Goal: Task Accomplishment & Management: Use online tool/utility

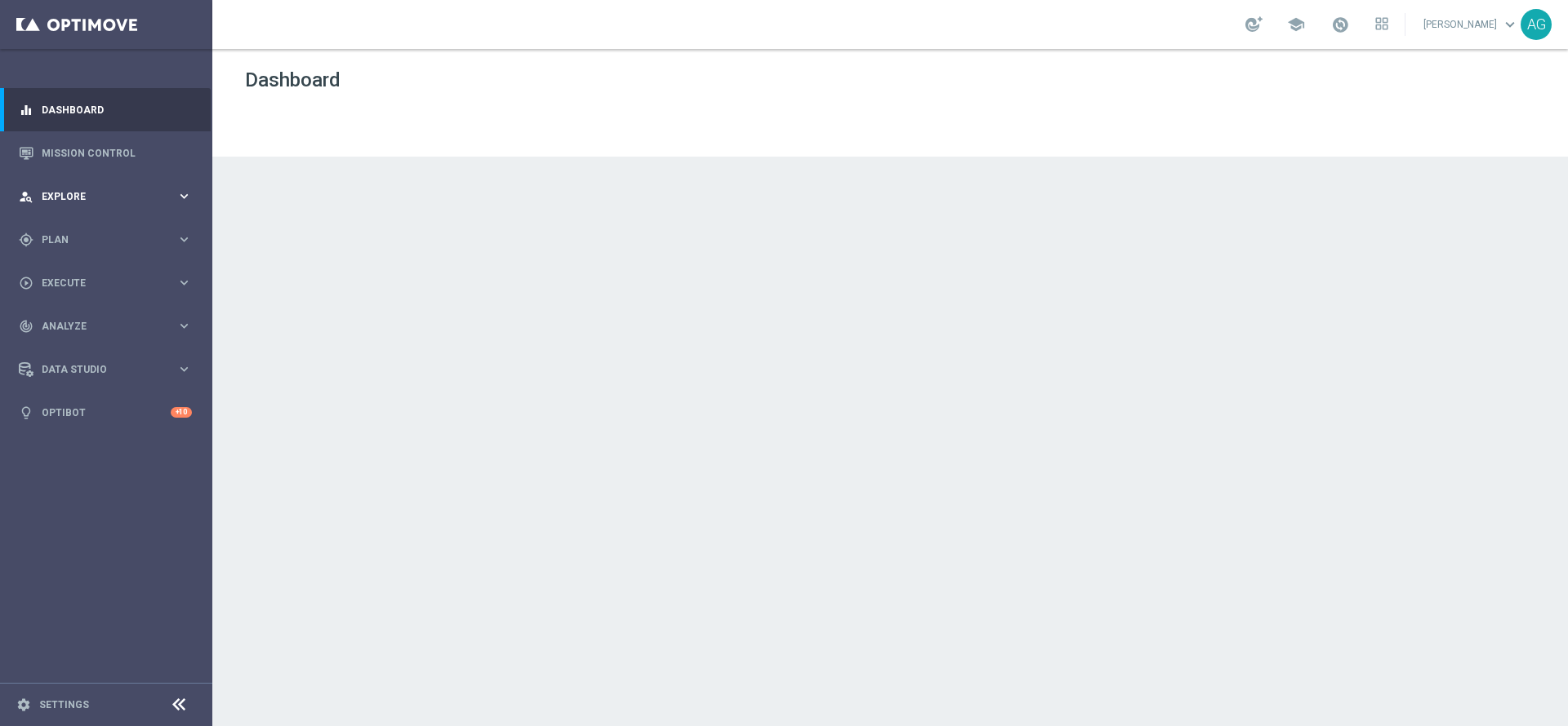
click at [66, 192] on span "Explore" at bounding box center [108, 197] width 134 height 10
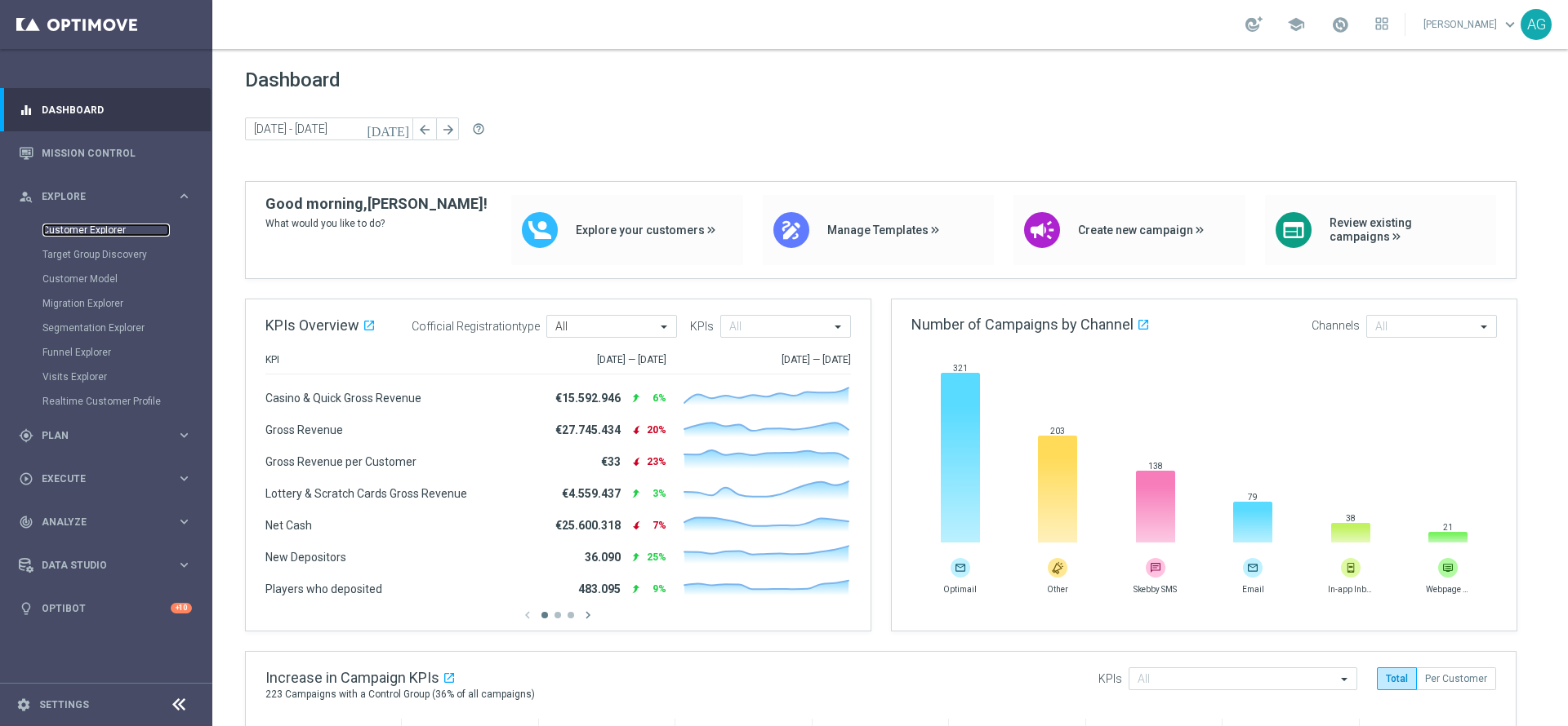
click at [96, 236] on link "Customer Explorer" at bounding box center [106, 230] width 128 height 13
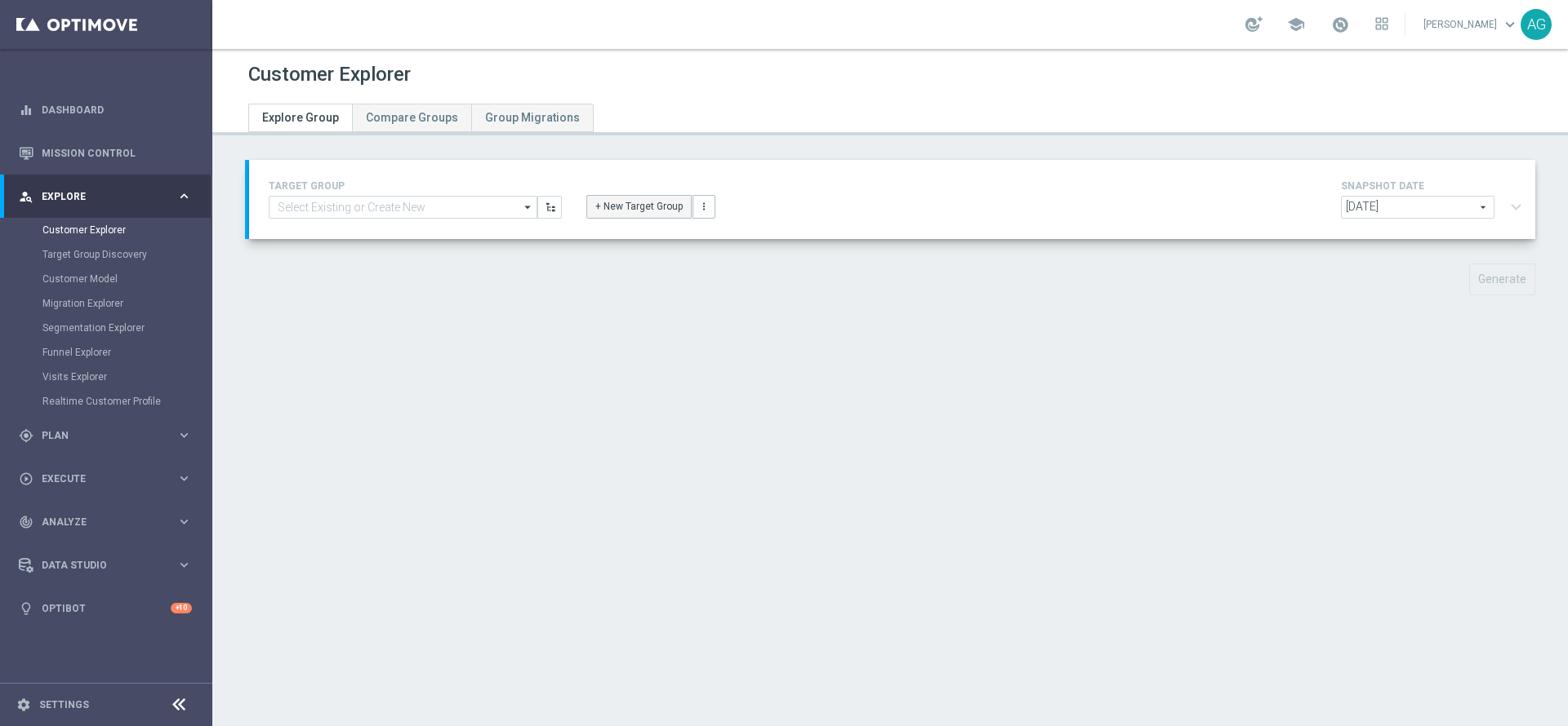
click at [660, 202] on button "+ New Target Group" at bounding box center [639, 206] width 106 height 23
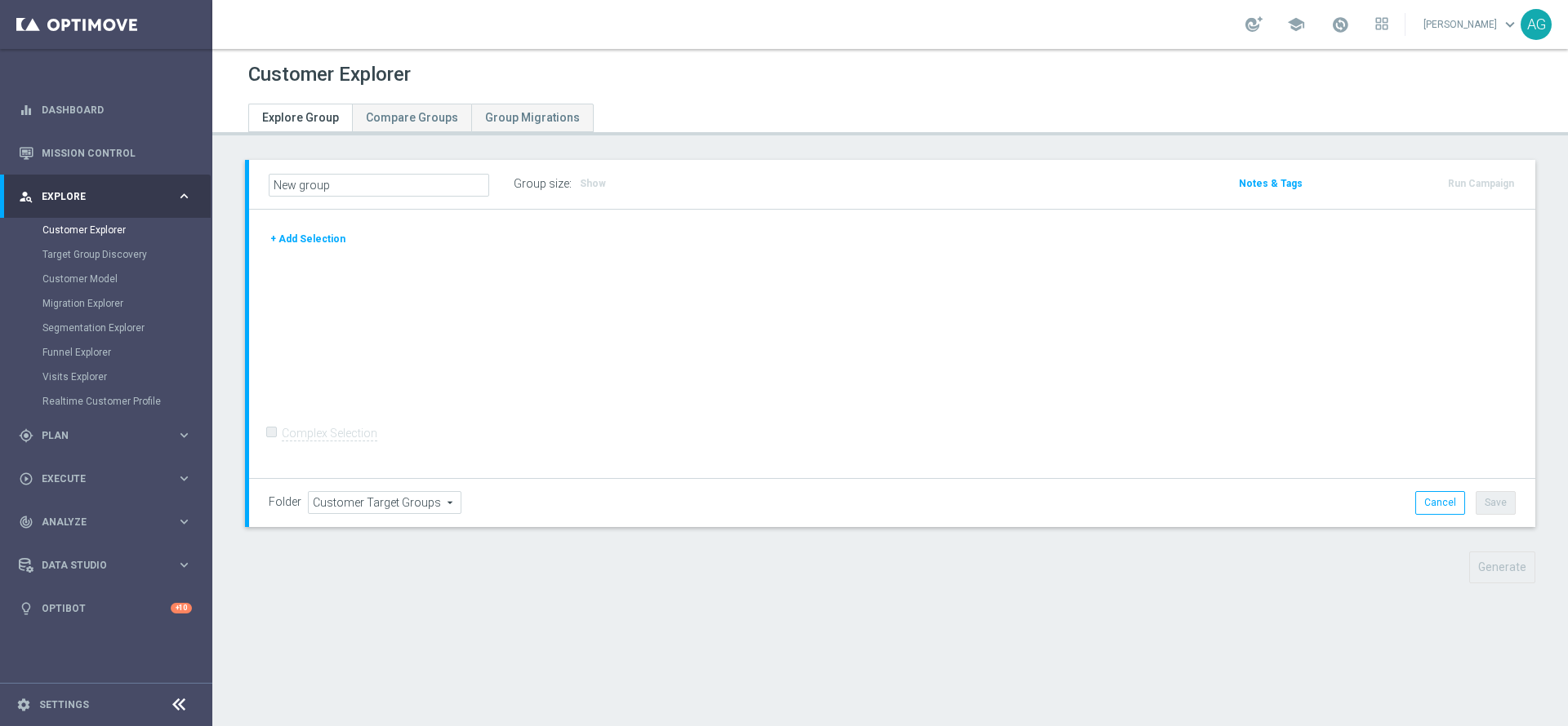
click at [288, 242] on button "+ Add Selection" at bounding box center [308, 238] width 79 height 18
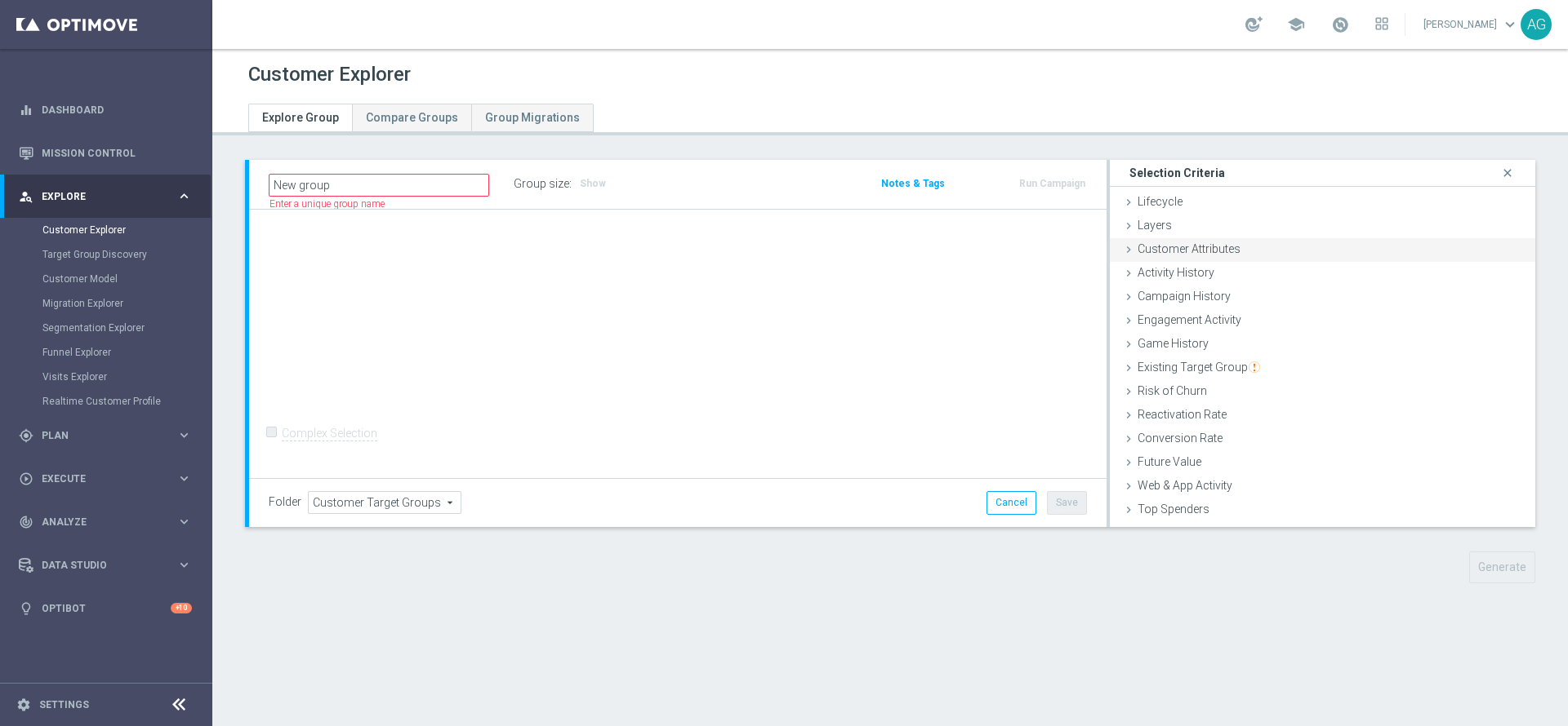
click at [1170, 247] on span "Customer Attributes" at bounding box center [1189, 248] width 103 height 13
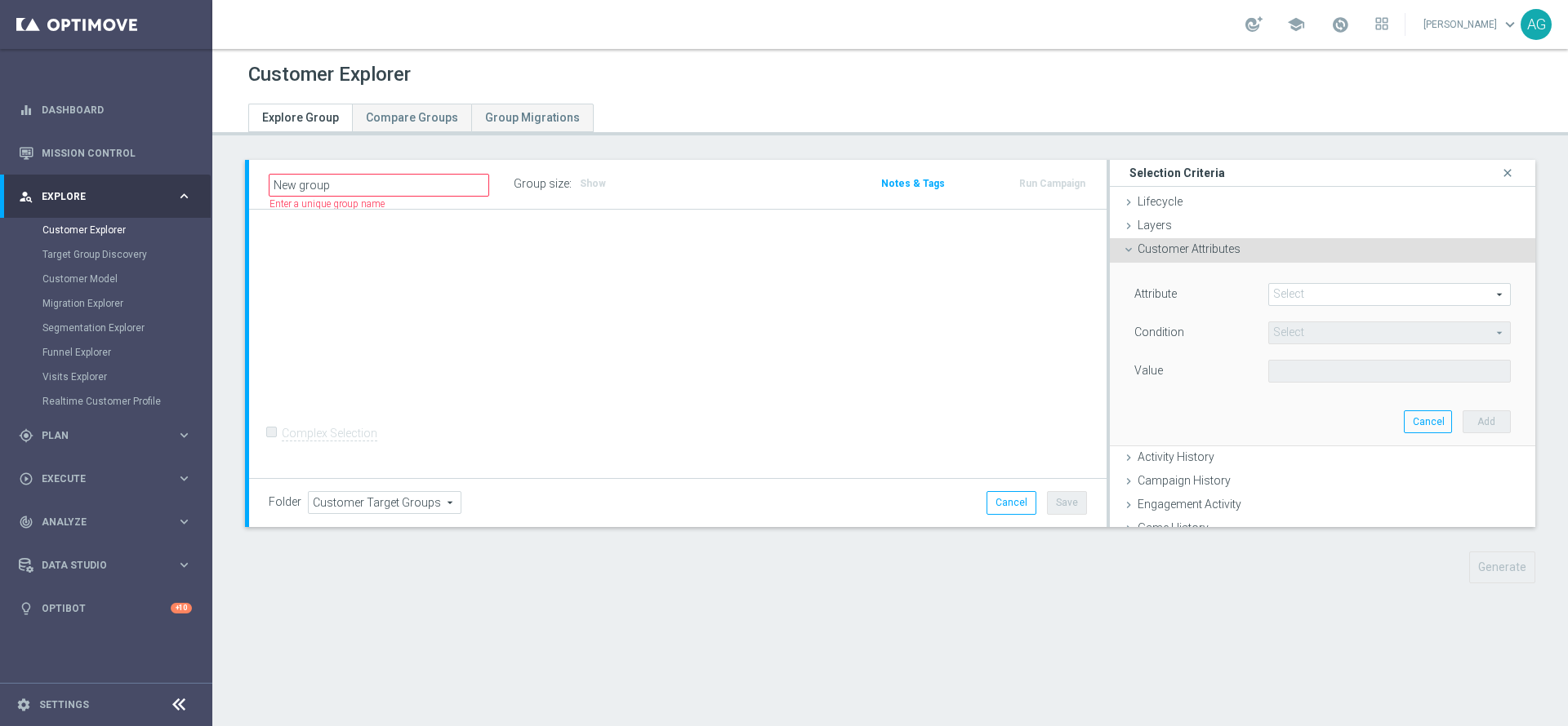
click at [1309, 286] on span at bounding box center [1389, 294] width 241 height 21
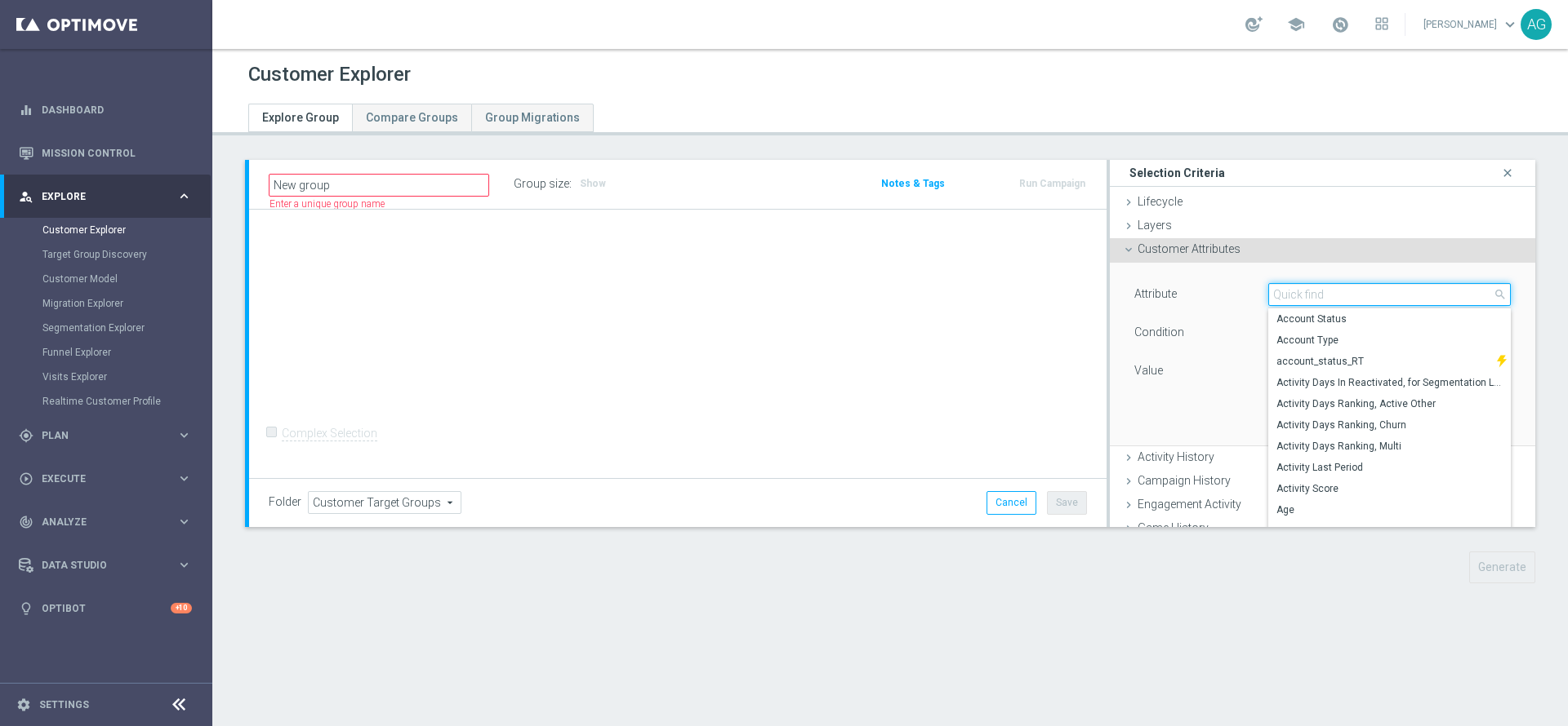
click at [1312, 291] on input "search" at bounding box center [1389, 294] width 243 height 23
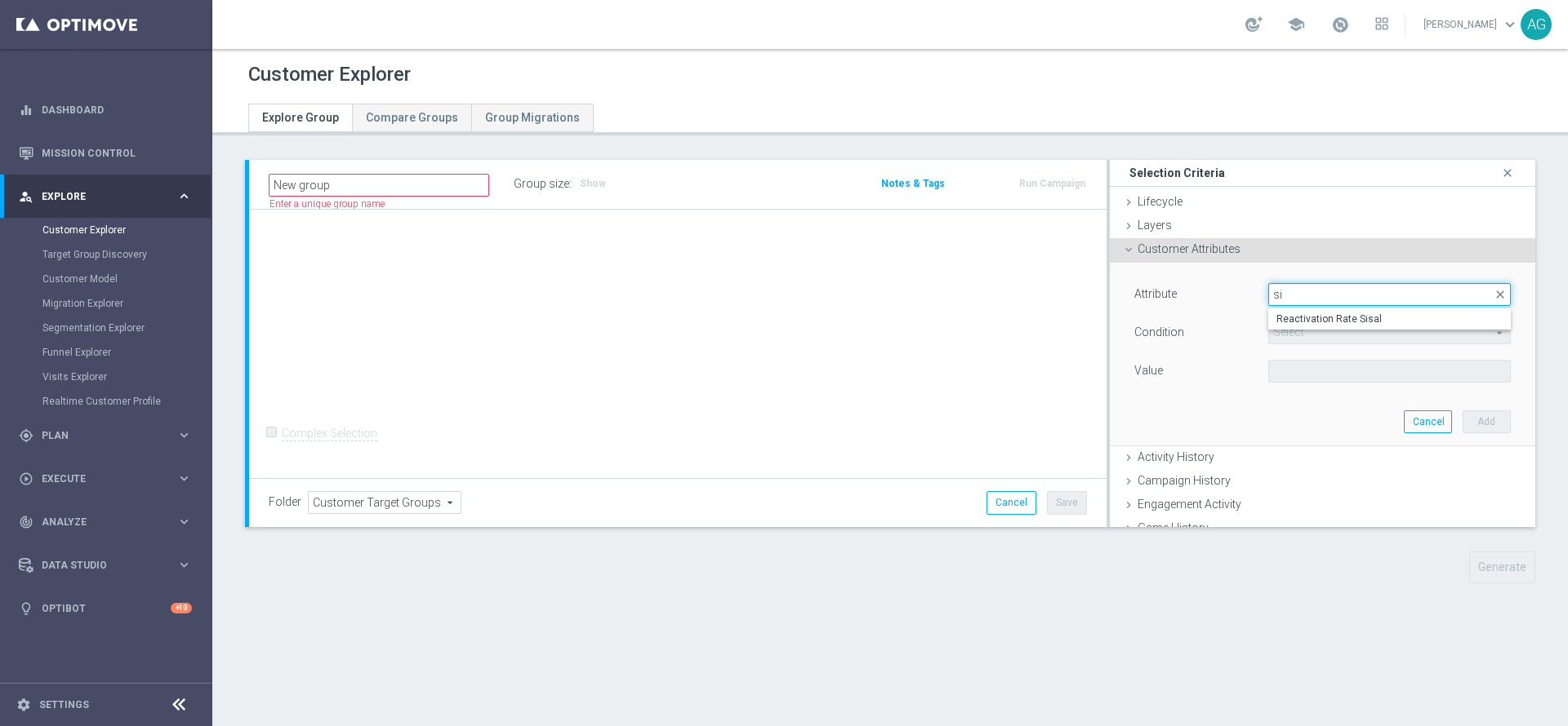
type input "s"
type input "p"
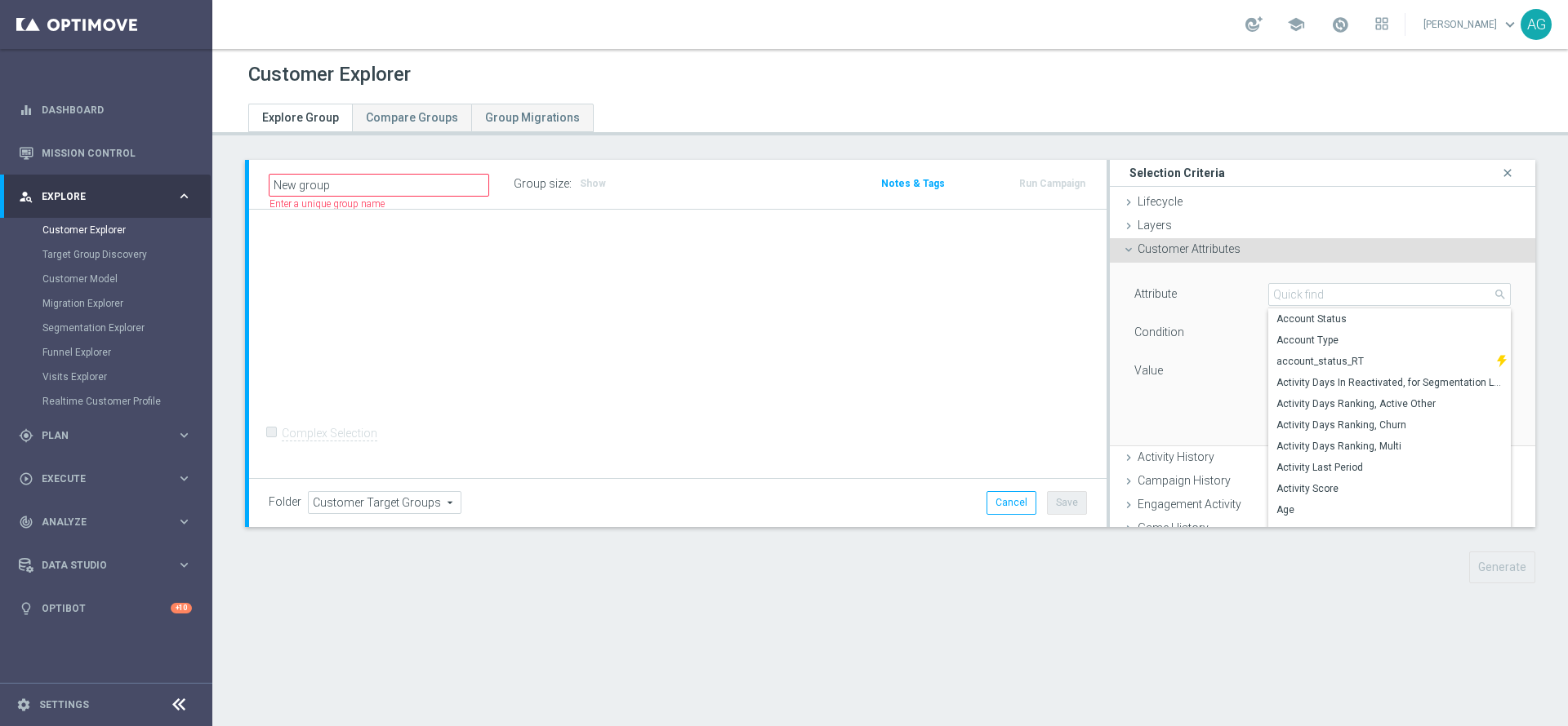
click at [1207, 254] on span "Customer Attributes" at bounding box center [1189, 248] width 103 height 13
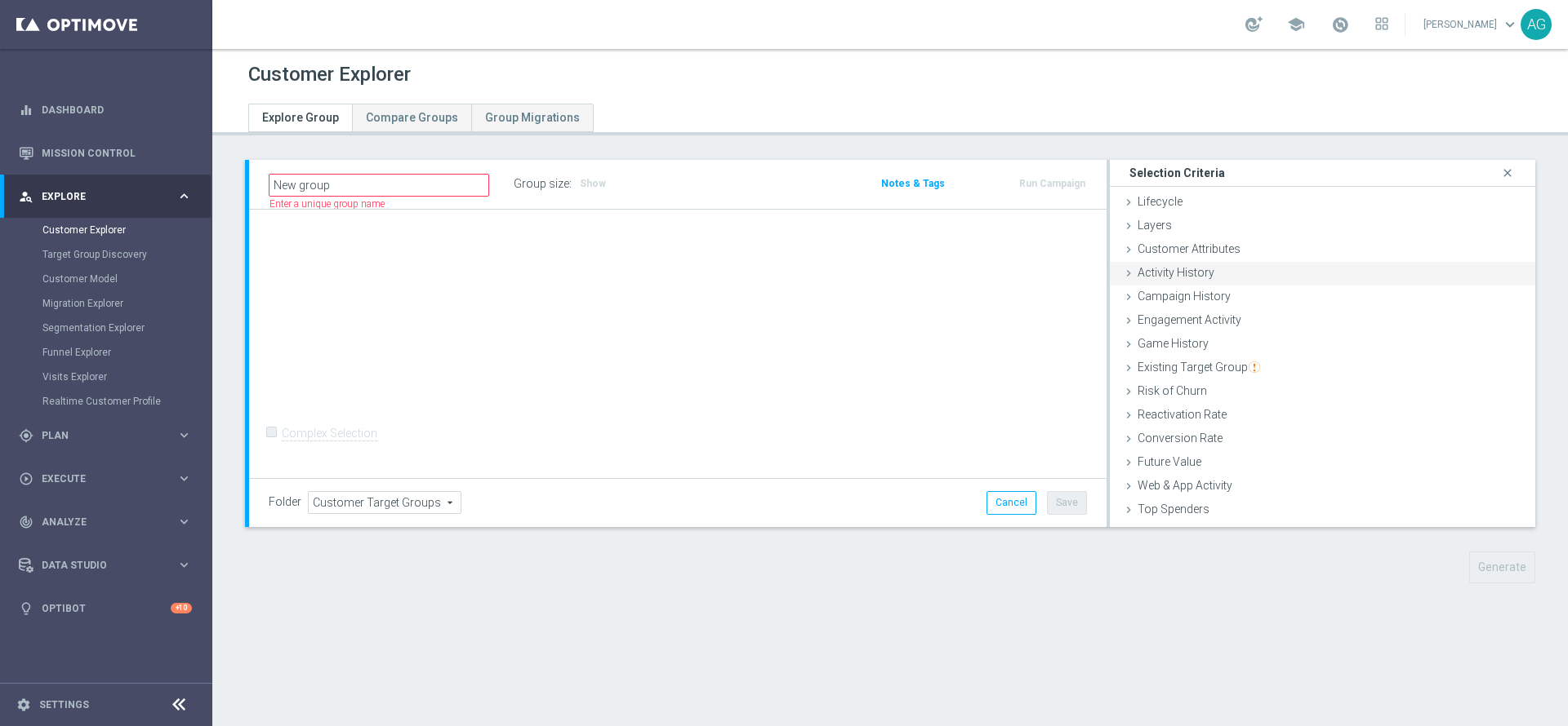
click at [1229, 276] on div "Activity History done" at bounding box center [1322, 274] width 425 height 25
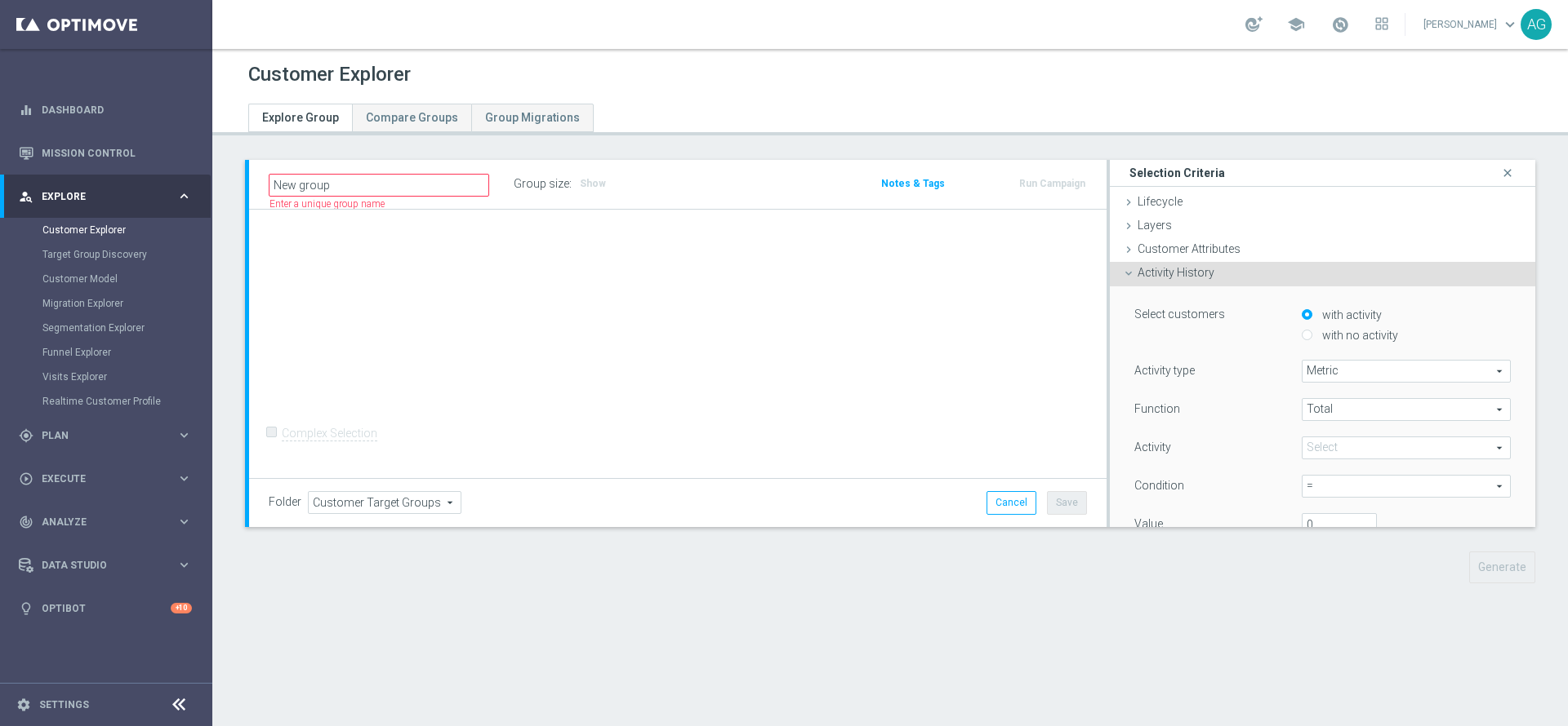
click at [1221, 280] on div "Activity History done" at bounding box center [1322, 274] width 425 height 25
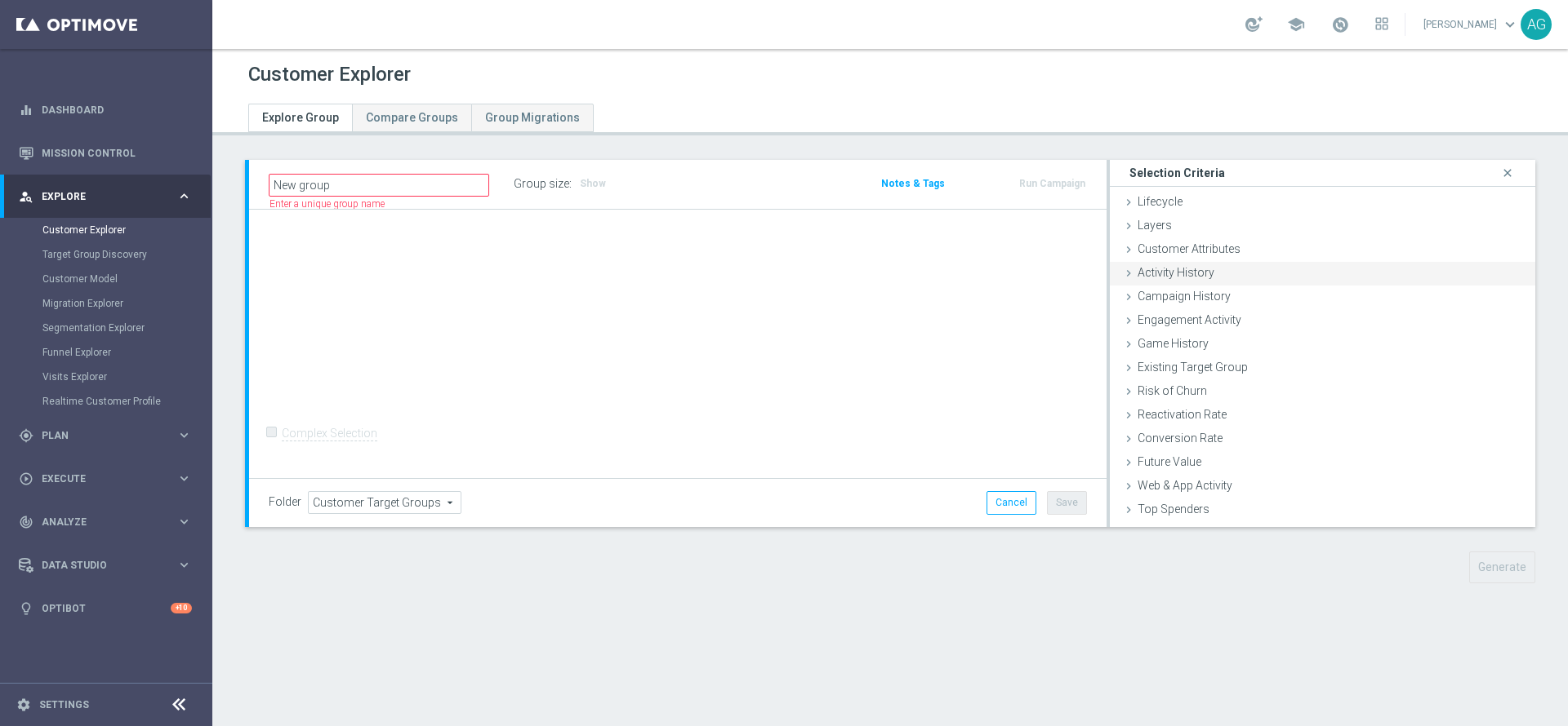
click at [1221, 280] on div "Activity History done" at bounding box center [1322, 274] width 425 height 25
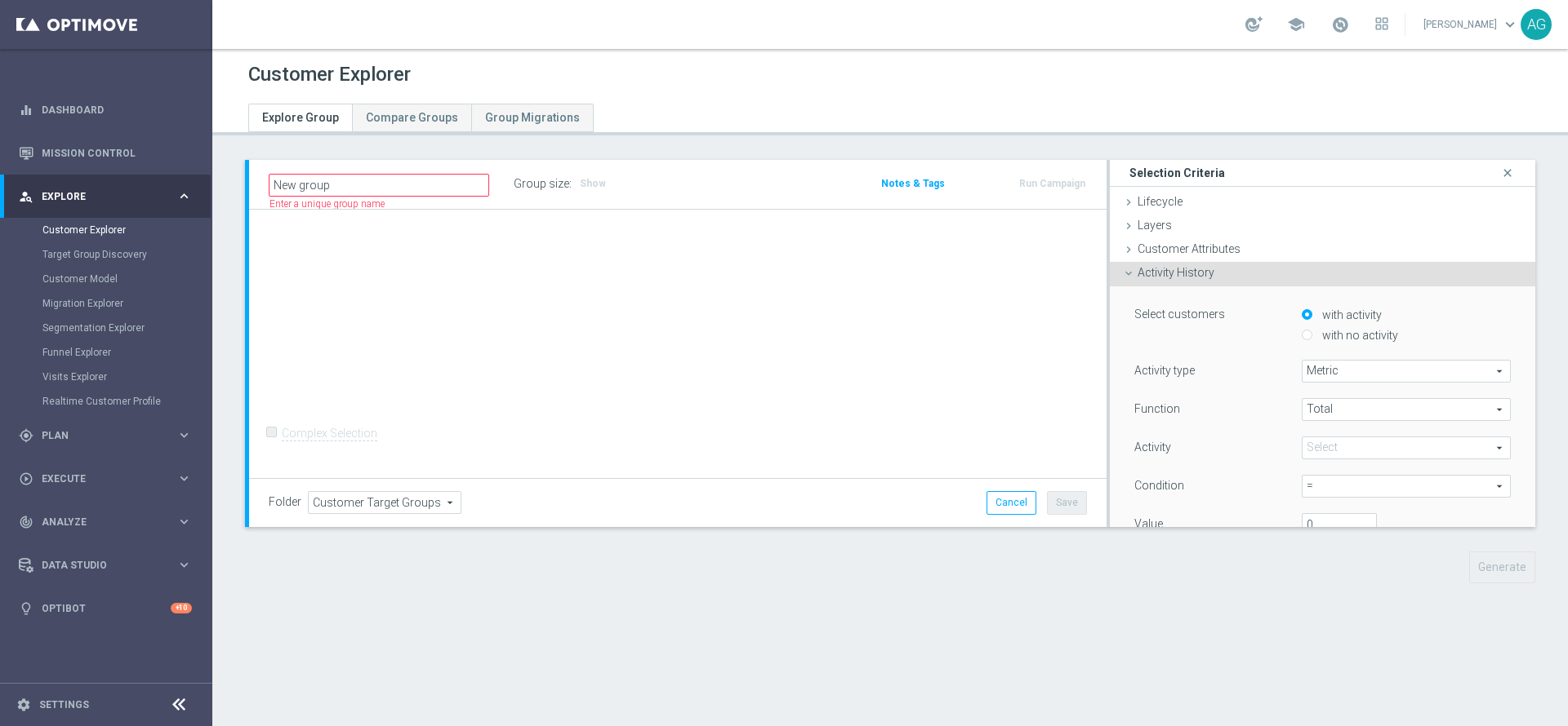
click at [1221, 280] on div "Activity History done" at bounding box center [1322, 274] width 425 height 25
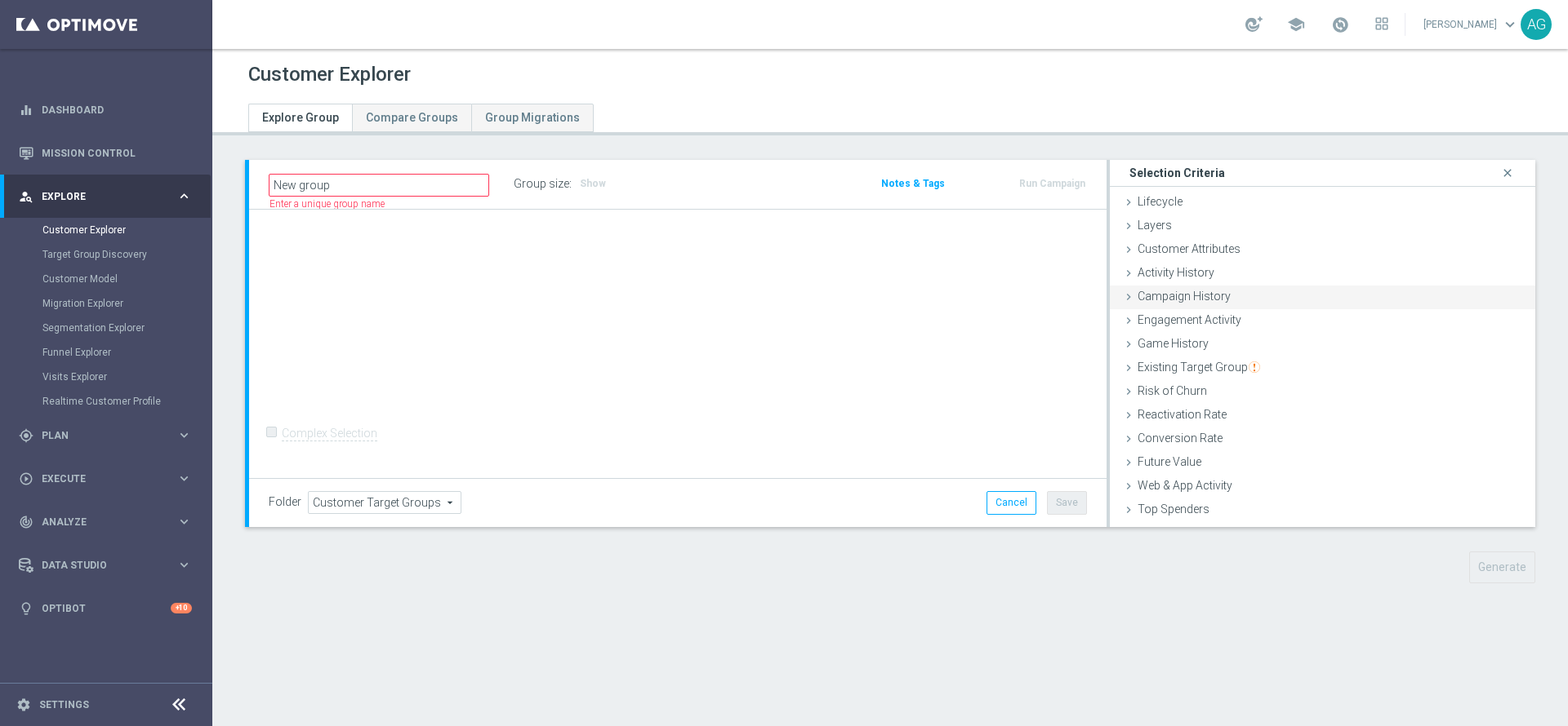
click at [1220, 294] on div "Campaign History done" at bounding box center [1322, 297] width 425 height 25
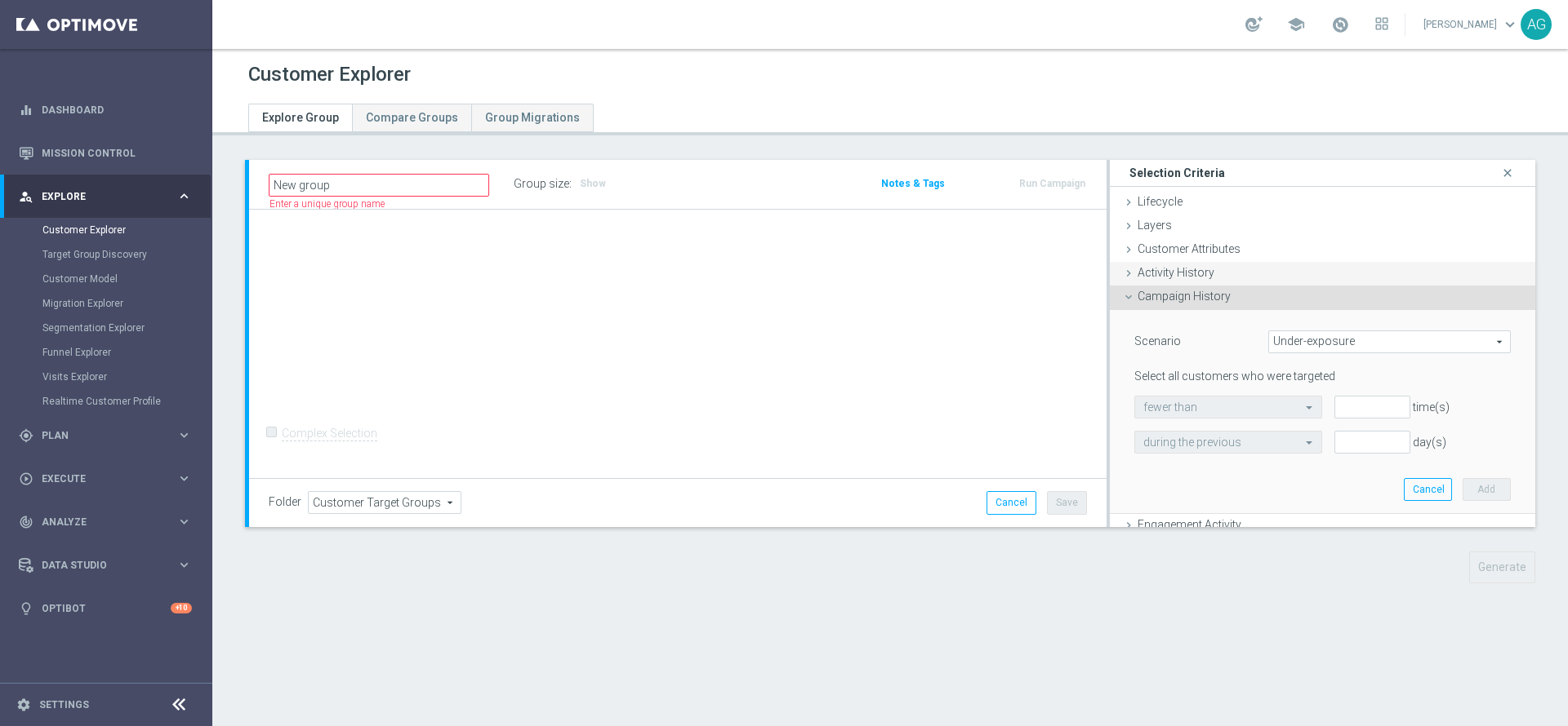
click at [1233, 266] on div "Activity History done" at bounding box center [1322, 274] width 425 height 25
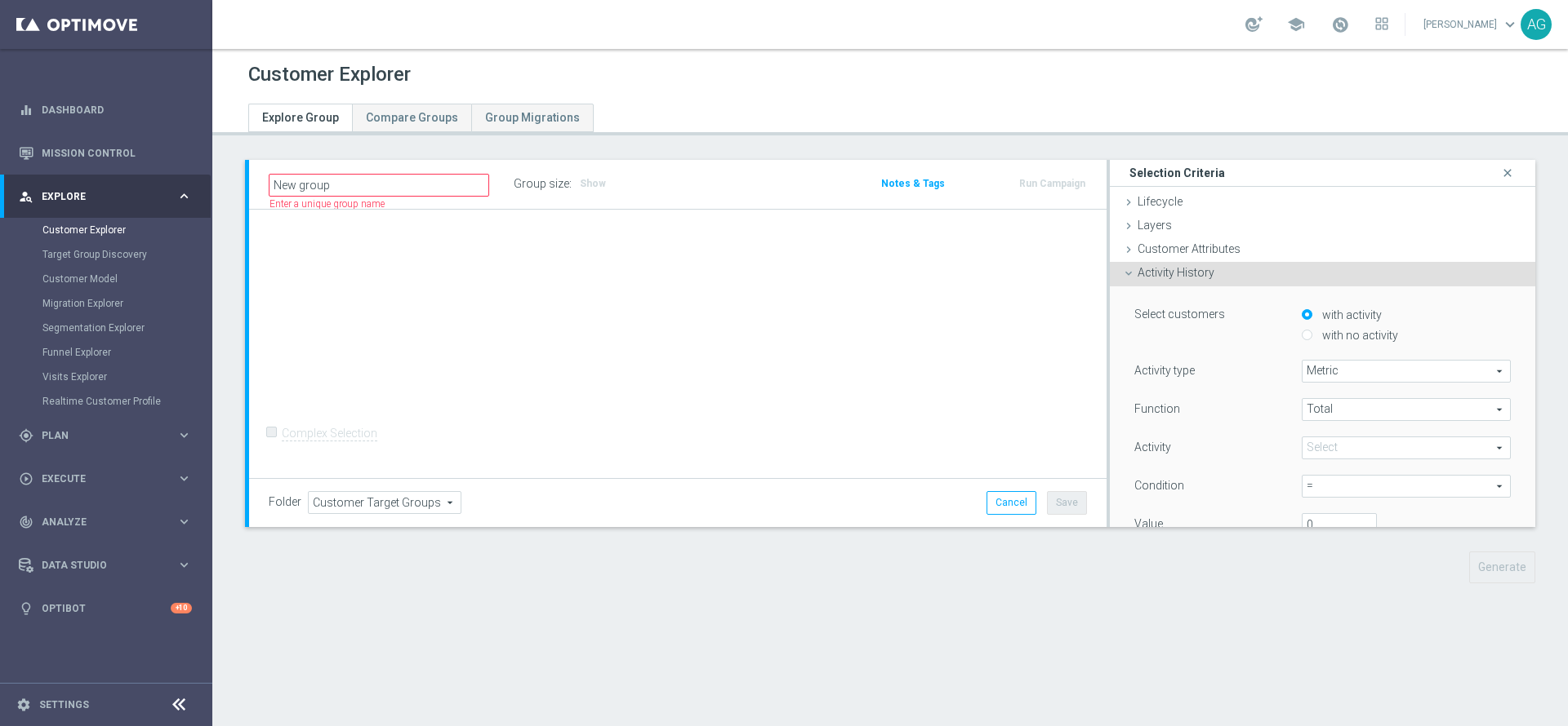
click at [1305, 366] on span "Metric" at bounding box center [1406, 371] width 207 height 21
click at [1209, 382] on div "Activity type" at bounding box center [1206, 373] width 167 height 26
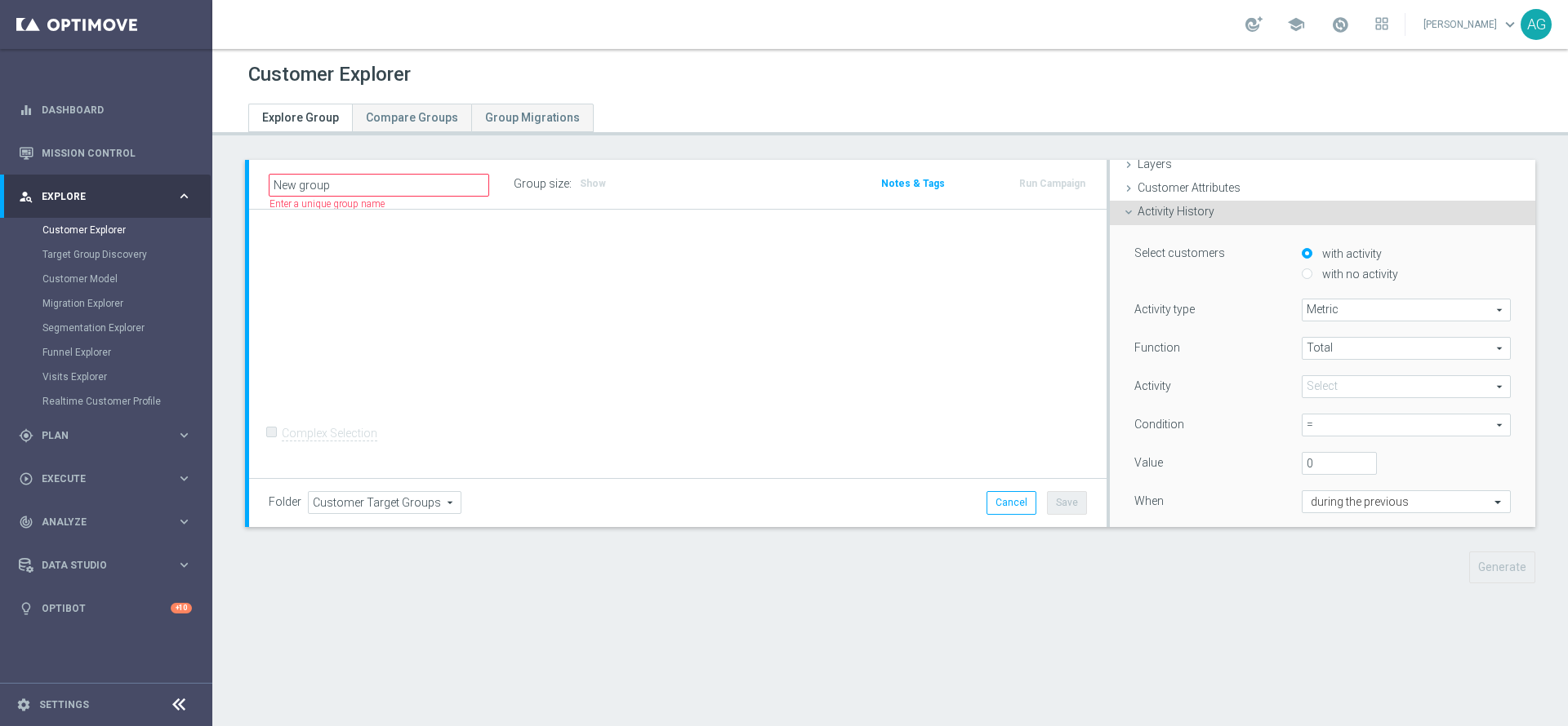
scroll to position [71, 0]
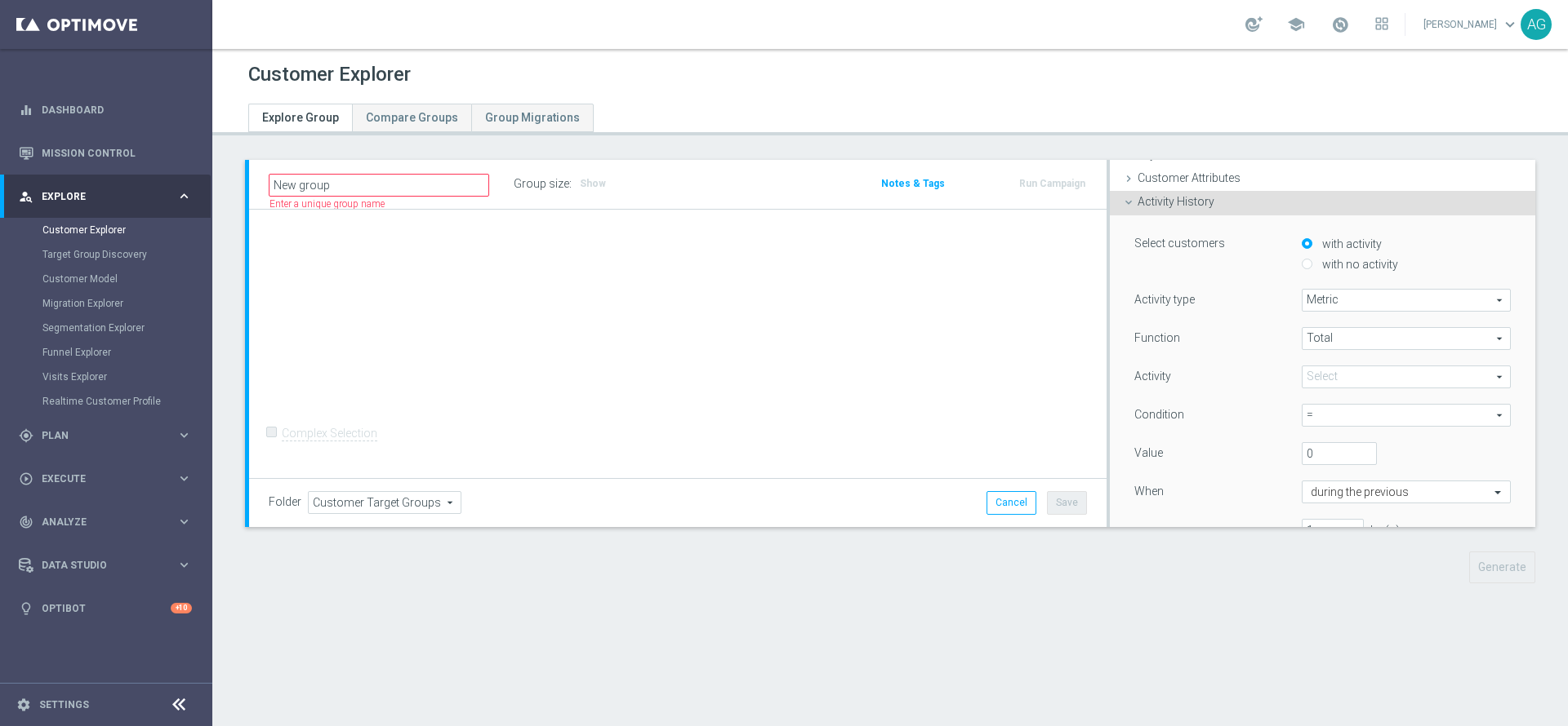
click at [1302, 380] on span at bounding box center [1406, 376] width 207 height 21
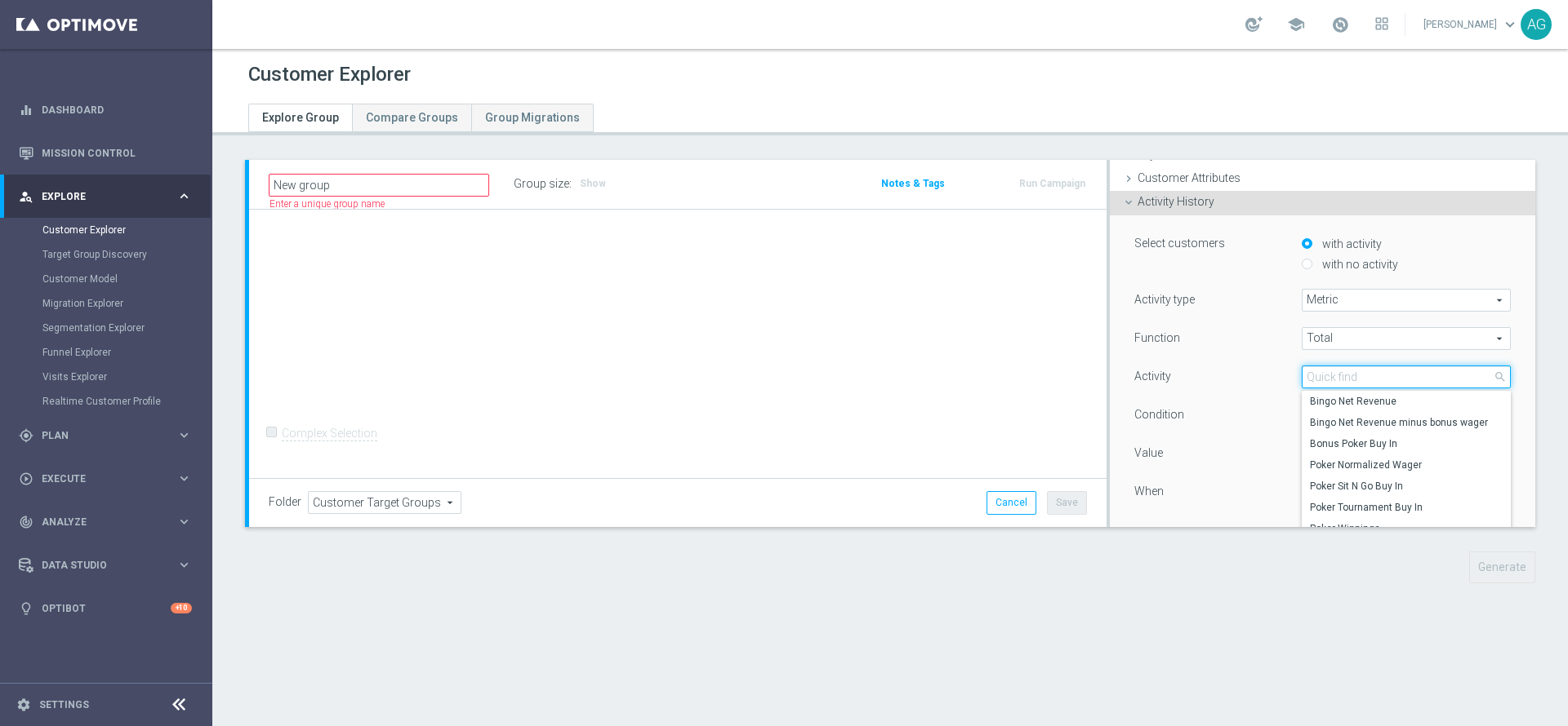
click at [1302, 380] on input "search" at bounding box center [1406, 377] width 209 height 23
type input "s"
type input "b"
click at [1187, 194] on div "Activity History done" at bounding box center [1322, 203] width 425 height 25
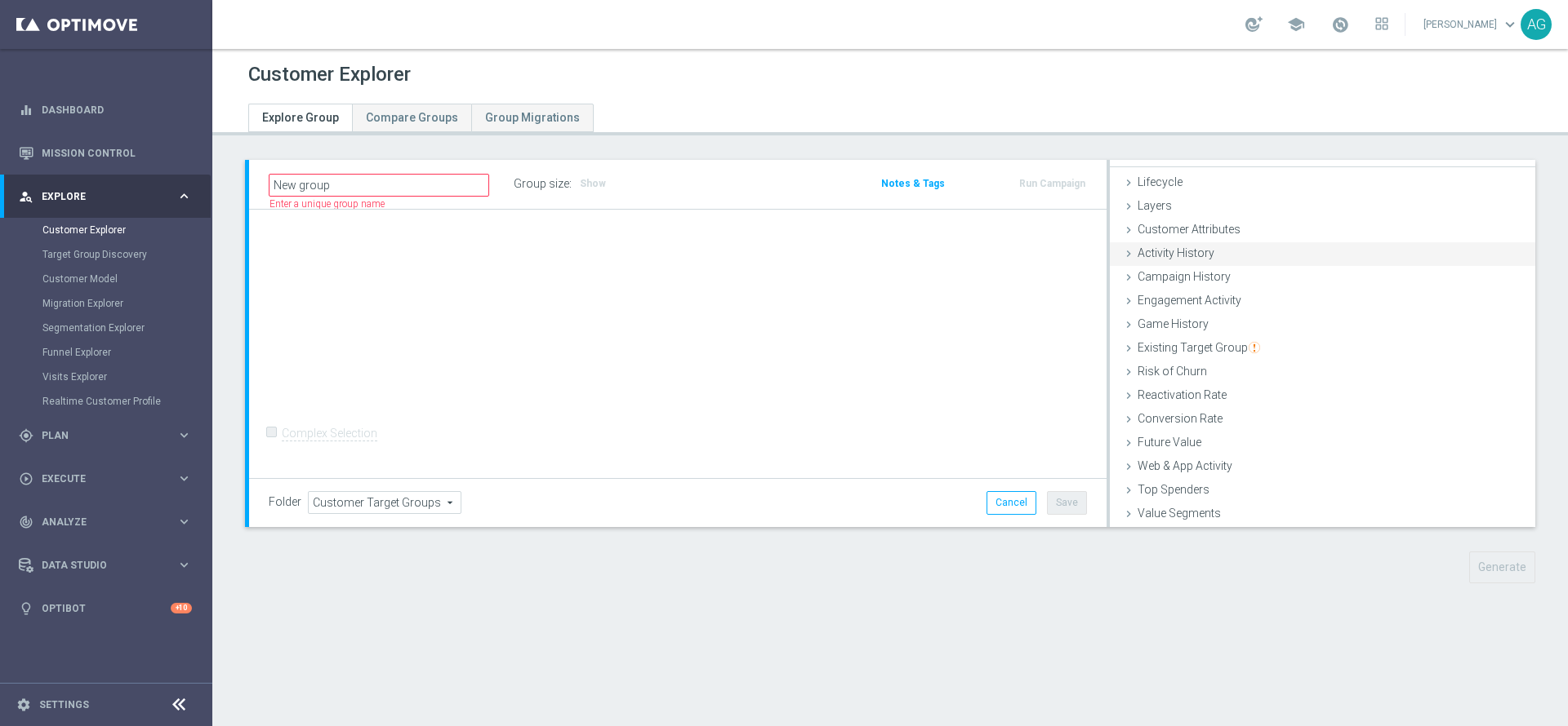
scroll to position [17, 0]
click at [1192, 221] on div "Customer Attributes done" at bounding box center [1322, 233] width 425 height 25
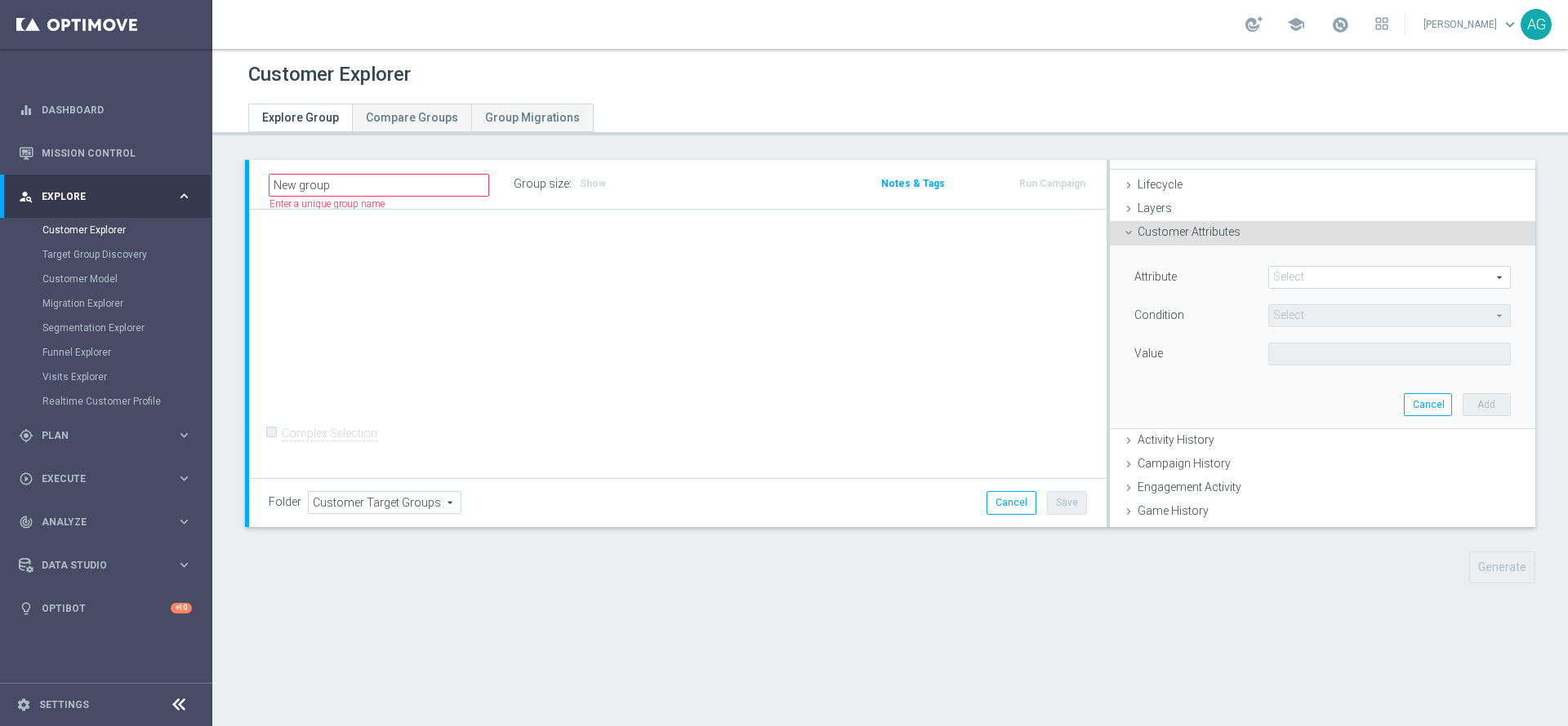
click at [1312, 272] on span at bounding box center [1389, 277] width 241 height 21
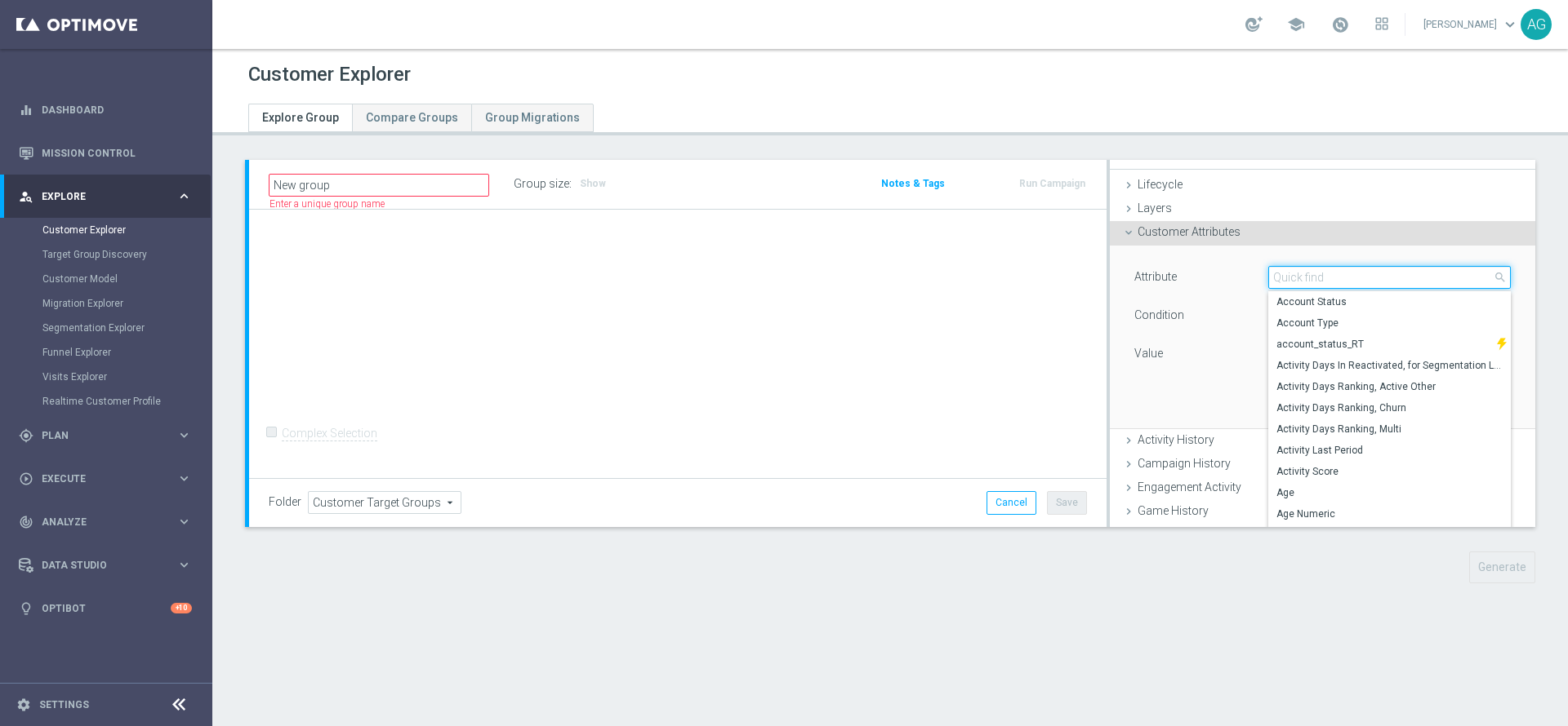
click at [1312, 272] on input "search" at bounding box center [1389, 277] width 243 height 23
type input "balance"
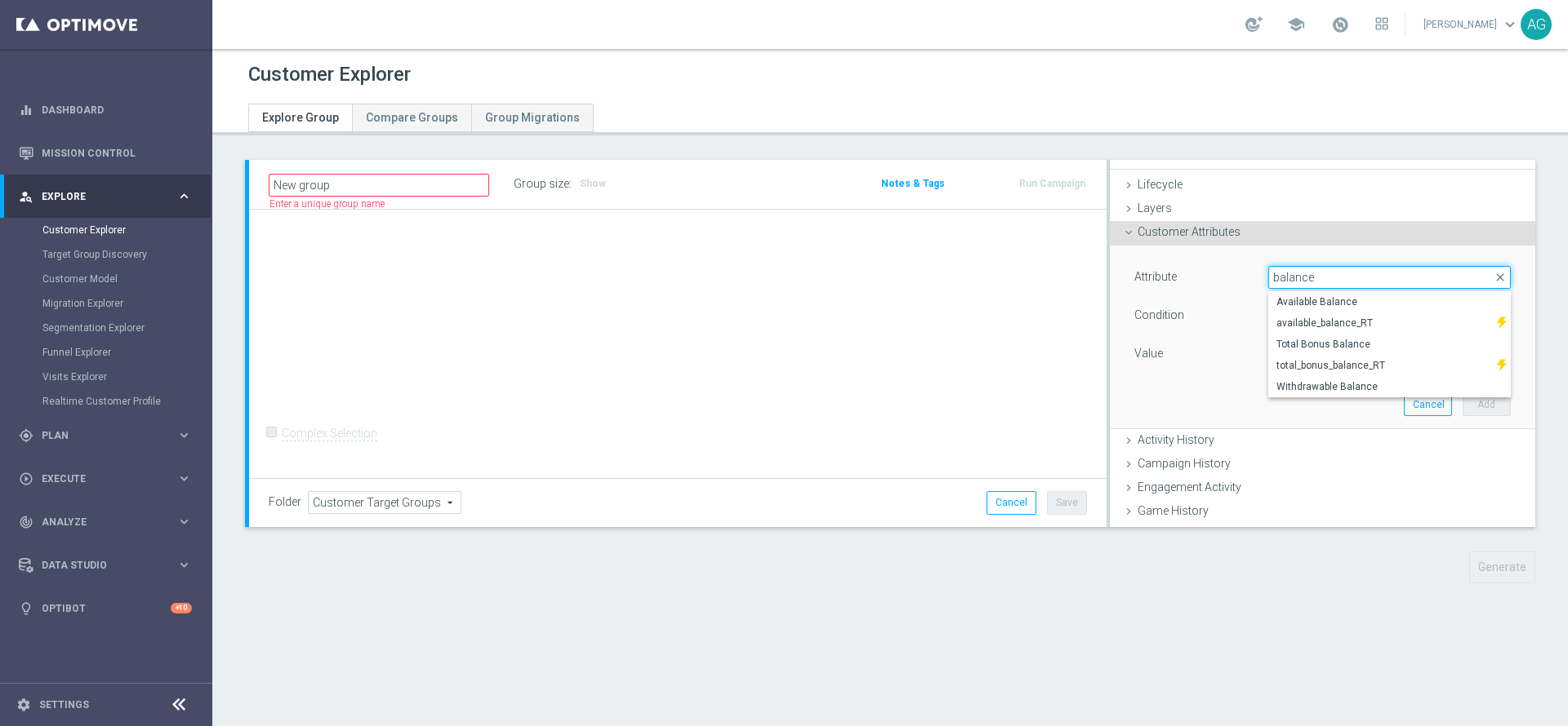
drag, startPoint x: 1311, startPoint y: 270, endPoint x: 1146, endPoint y: 269, distance: 165.0
click at [1146, 269] on div "Attribute Select arrow_drop_down balance close Available Balance available_bala…" at bounding box center [1323, 279] width 401 height 26
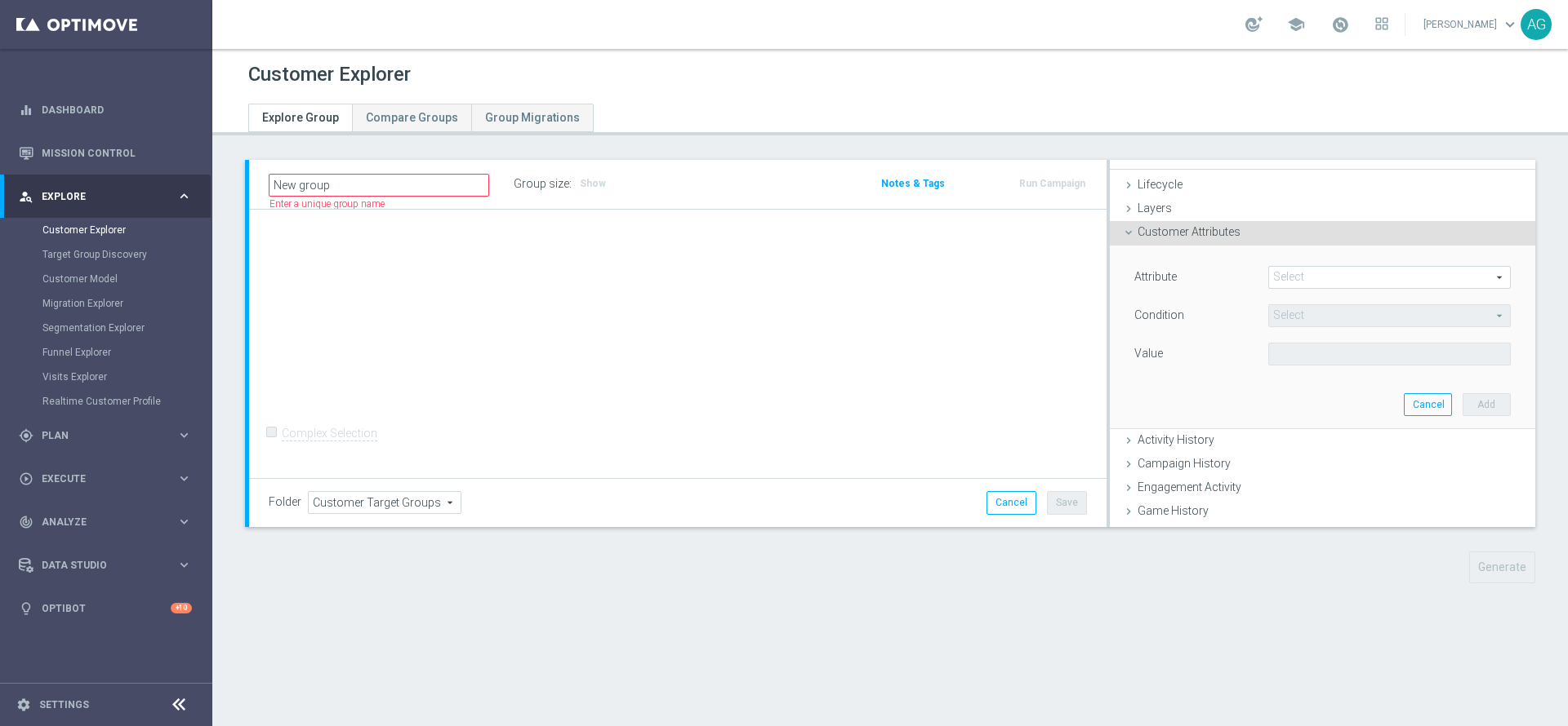
scroll to position [0, 0]
click at [924, 317] on div "+ Add Selection Complex Selection Invalid Expression" at bounding box center [677, 344] width 858 height 270
click at [1404, 401] on button "Cancel" at bounding box center [1428, 404] width 48 height 23
